Goal: Entertainment & Leisure: Consume media (video, audio)

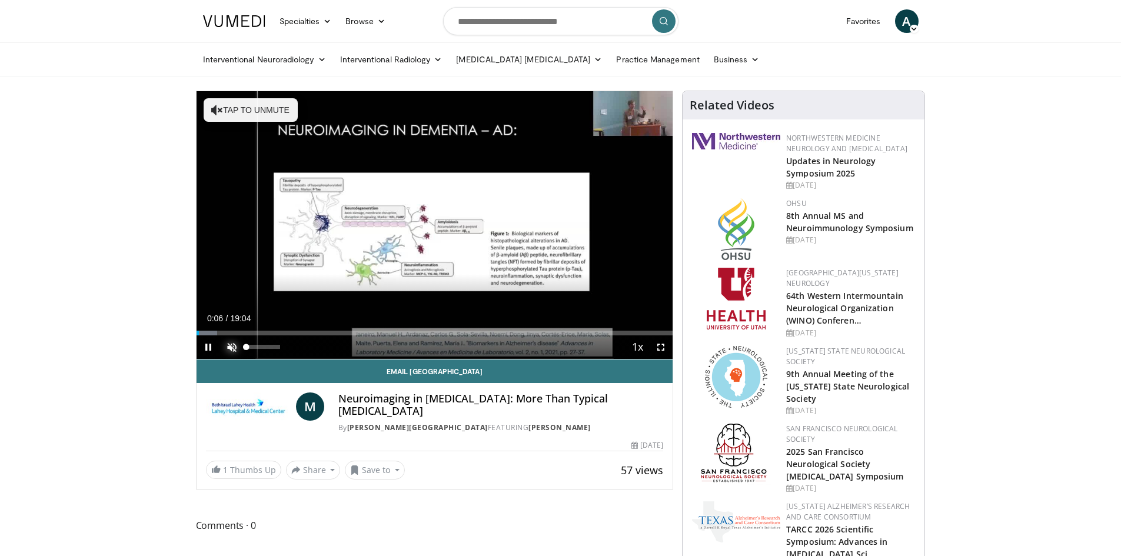
click at [232, 343] on span "Video Player" at bounding box center [232, 348] width 24 height 24
click at [216, 351] on span "Video Player" at bounding box center [209, 348] width 24 height 24
